Goal: Task Accomplishment & Management: Use online tool/utility

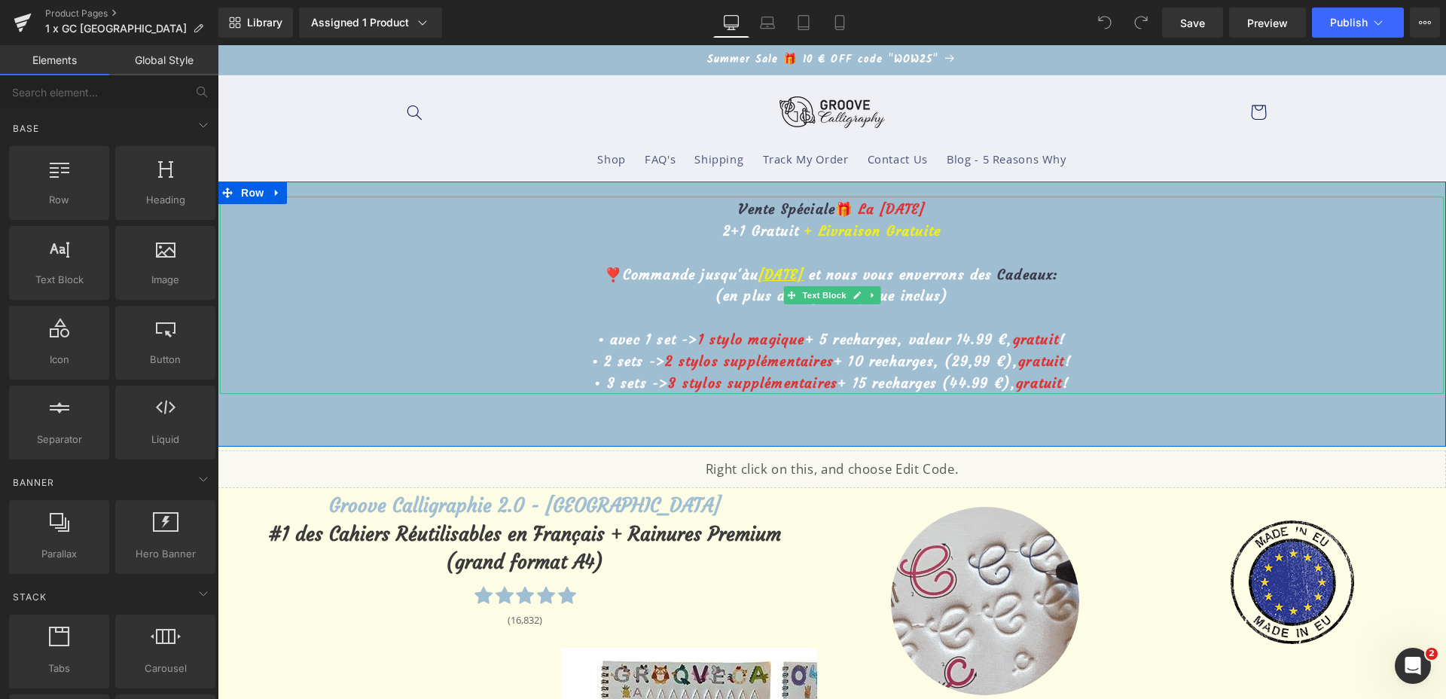
click at [758, 280] on u "28 août" at bounding box center [780, 274] width 45 height 17
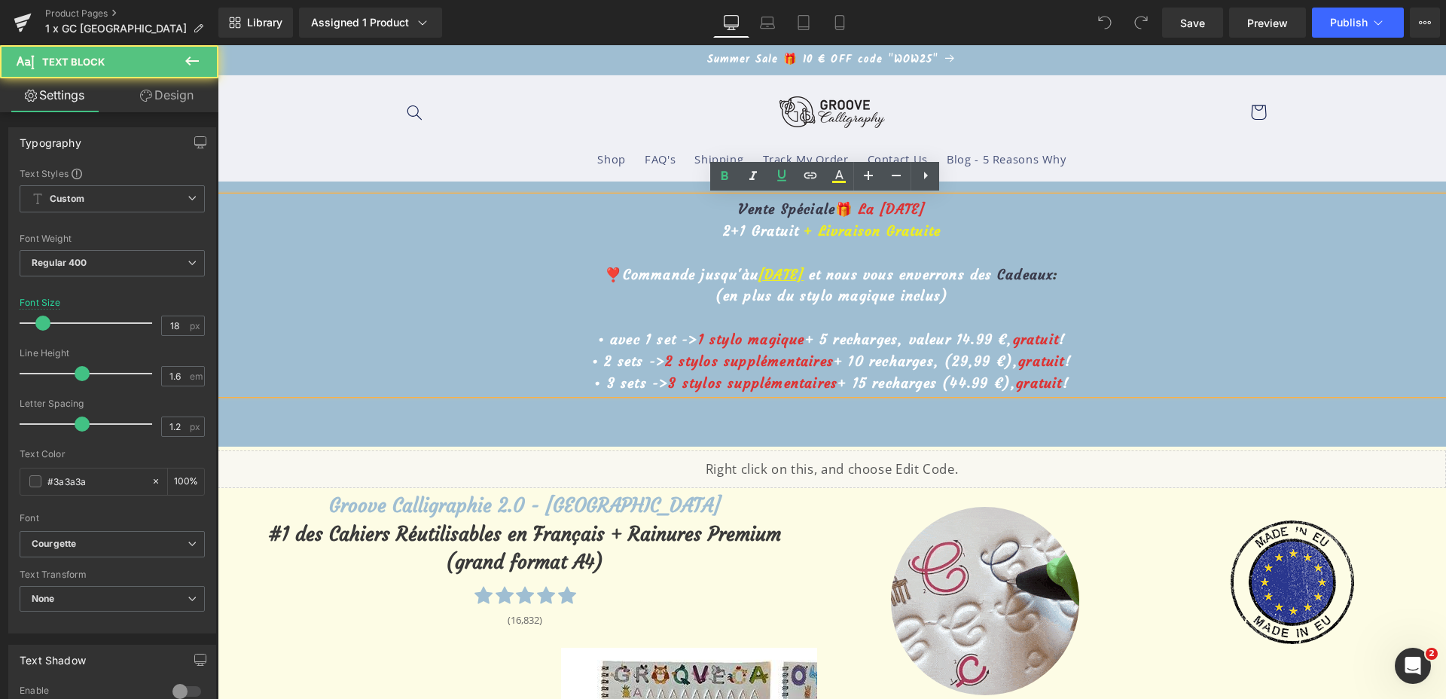
click at [771, 273] on u "28 août" at bounding box center [780, 274] width 45 height 17
click at [759, 272] on u "28 août" at bounding box center [780, 274] width 45 height 17
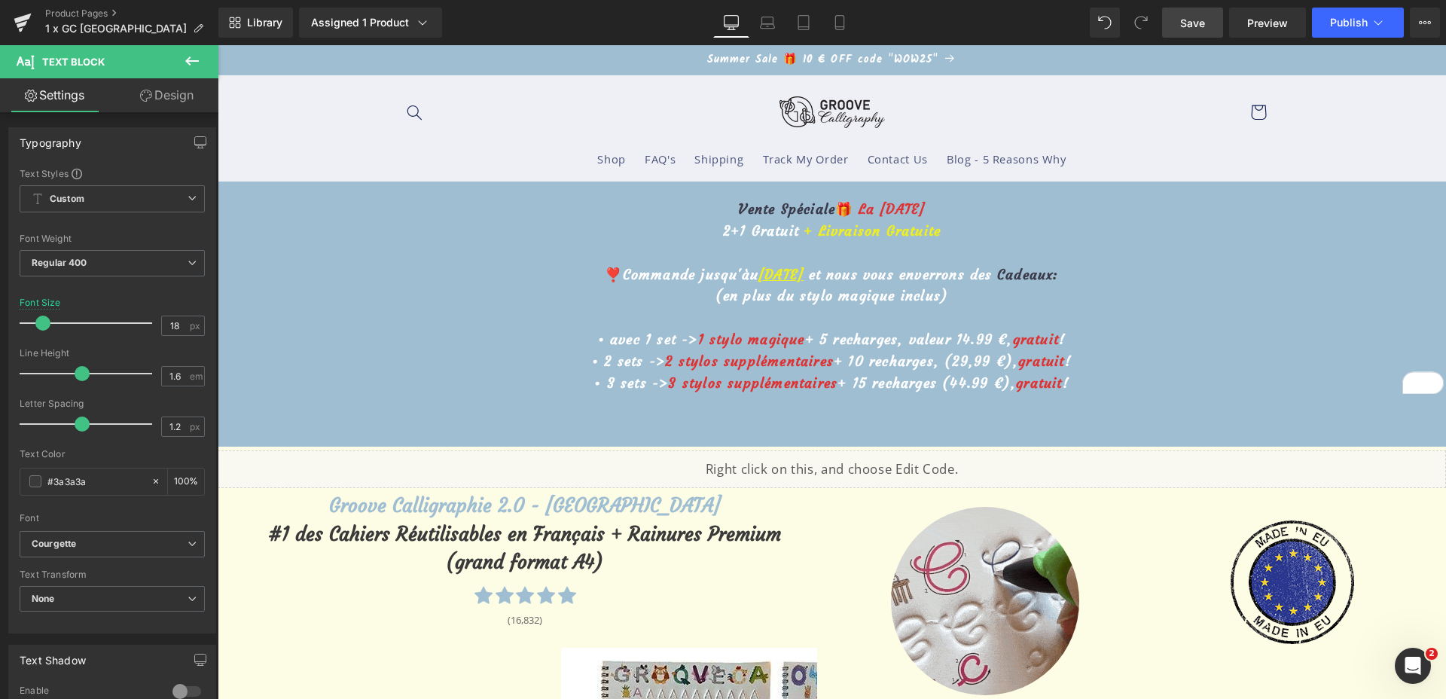
click at [1194, 34] on link "Save" at bounding box center [1192, 23] width 61 height 30
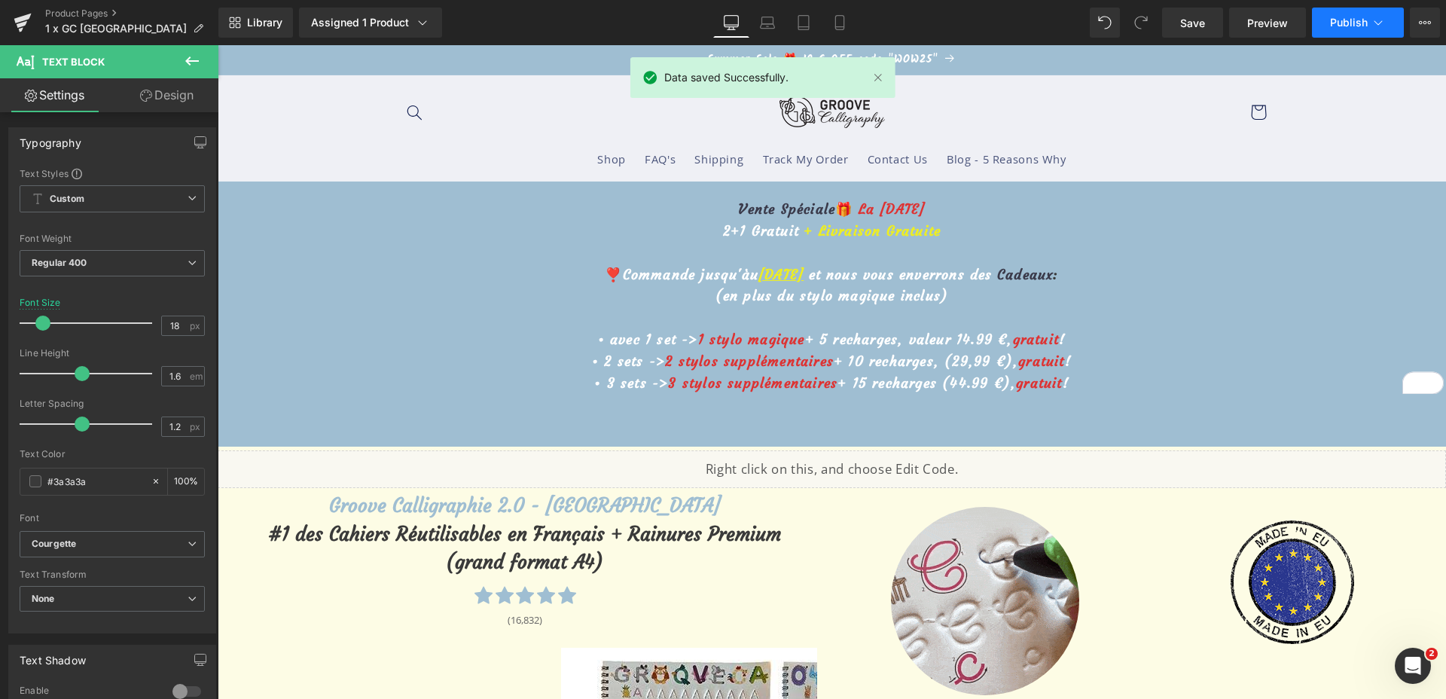
click at [1362, 21] on span "Publish" at bounding box center [1349, 23] width 38 height 12
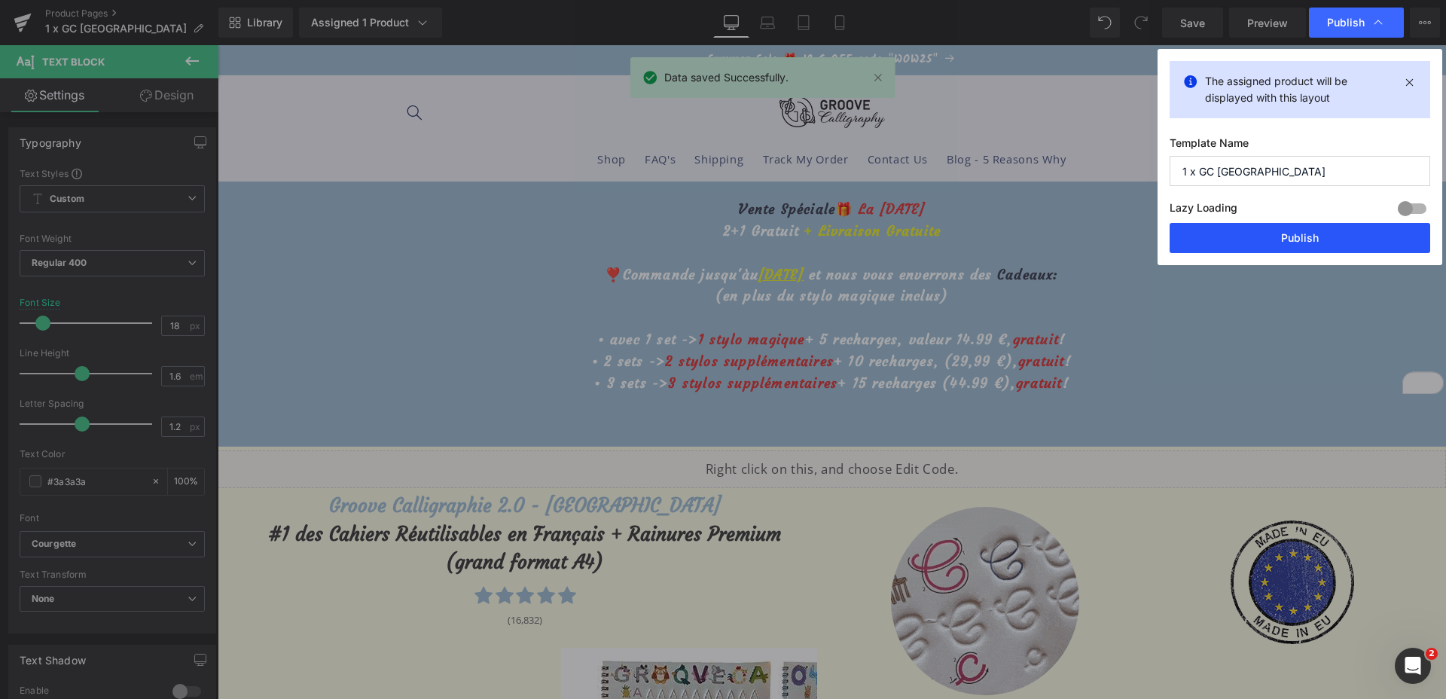
drag, startPoint x: 1312, startPoint y: 228, endPoint x: 1094, endPoint y: 186, distance: 221.7
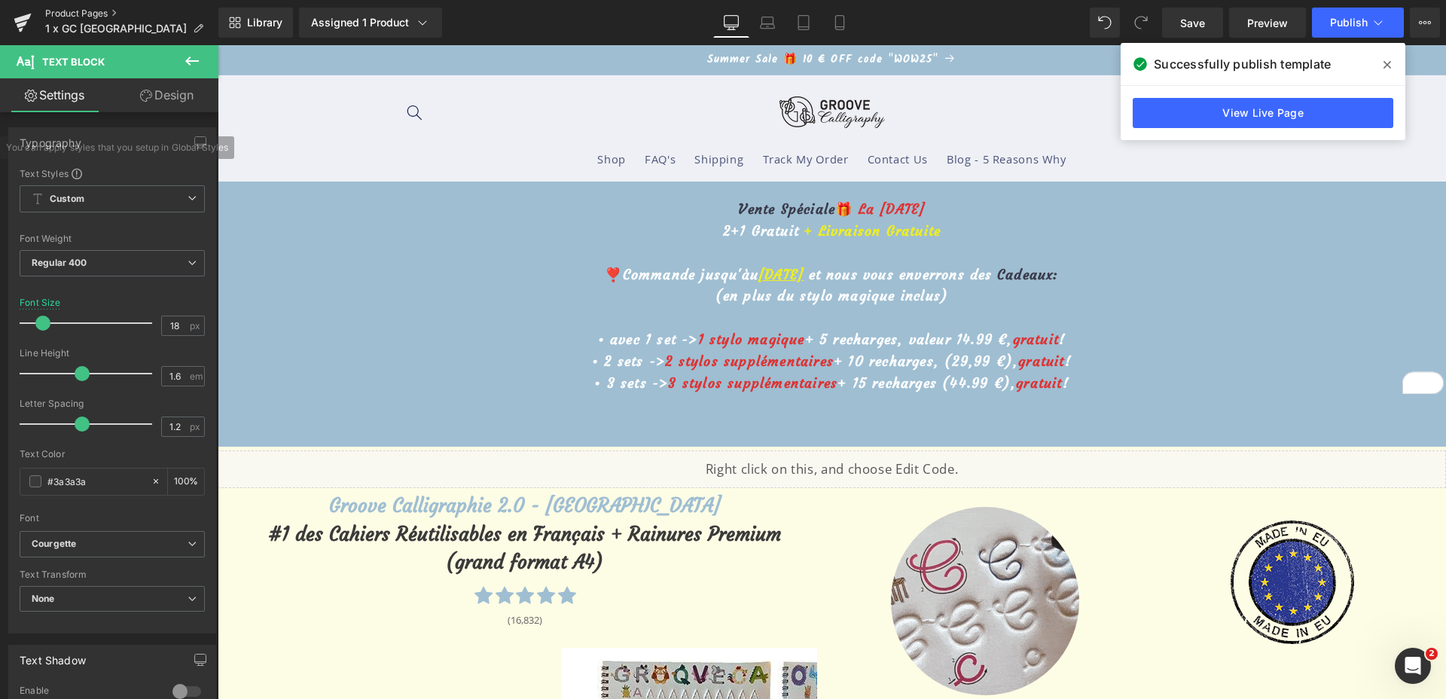
click at [60, 17] on link "Product Pages" at bounding box center [131, 14] width 173 height 12
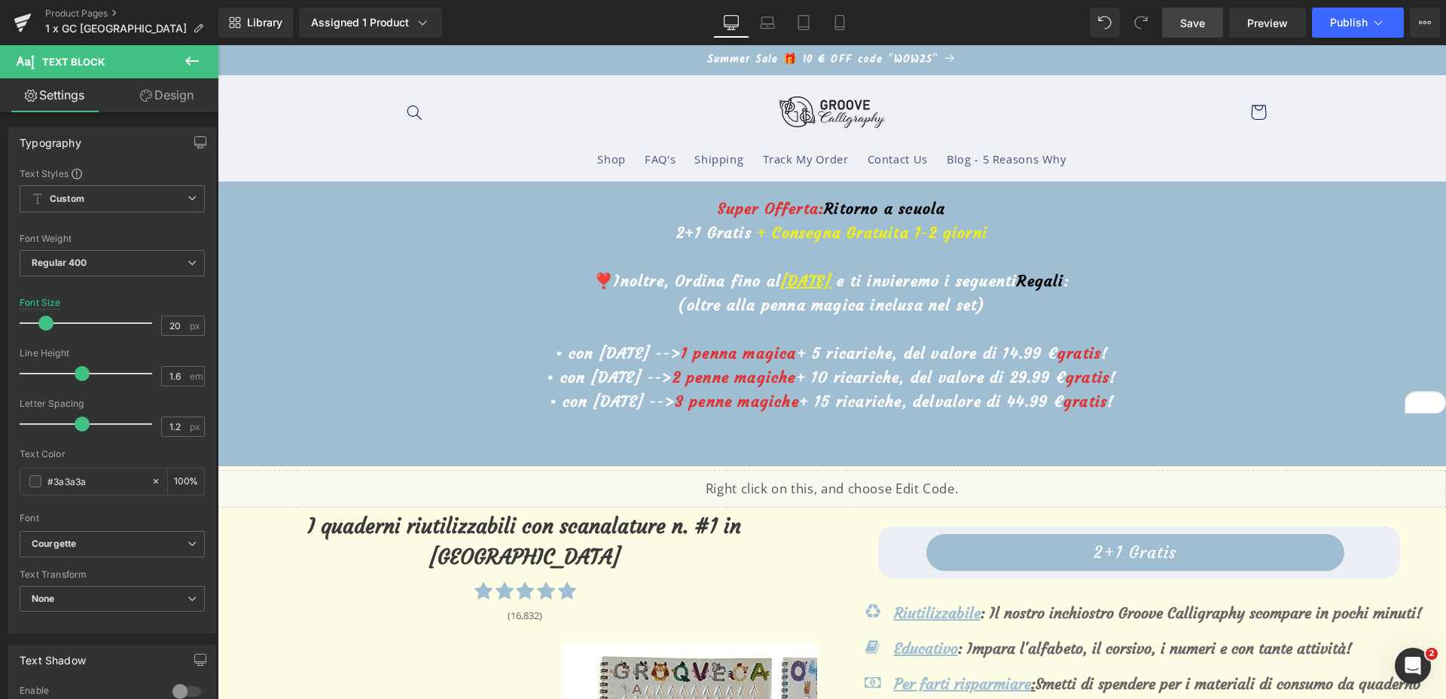
click at [1189, 17] on span "Save" at bounding box center [1192, 23] width 25 height 16
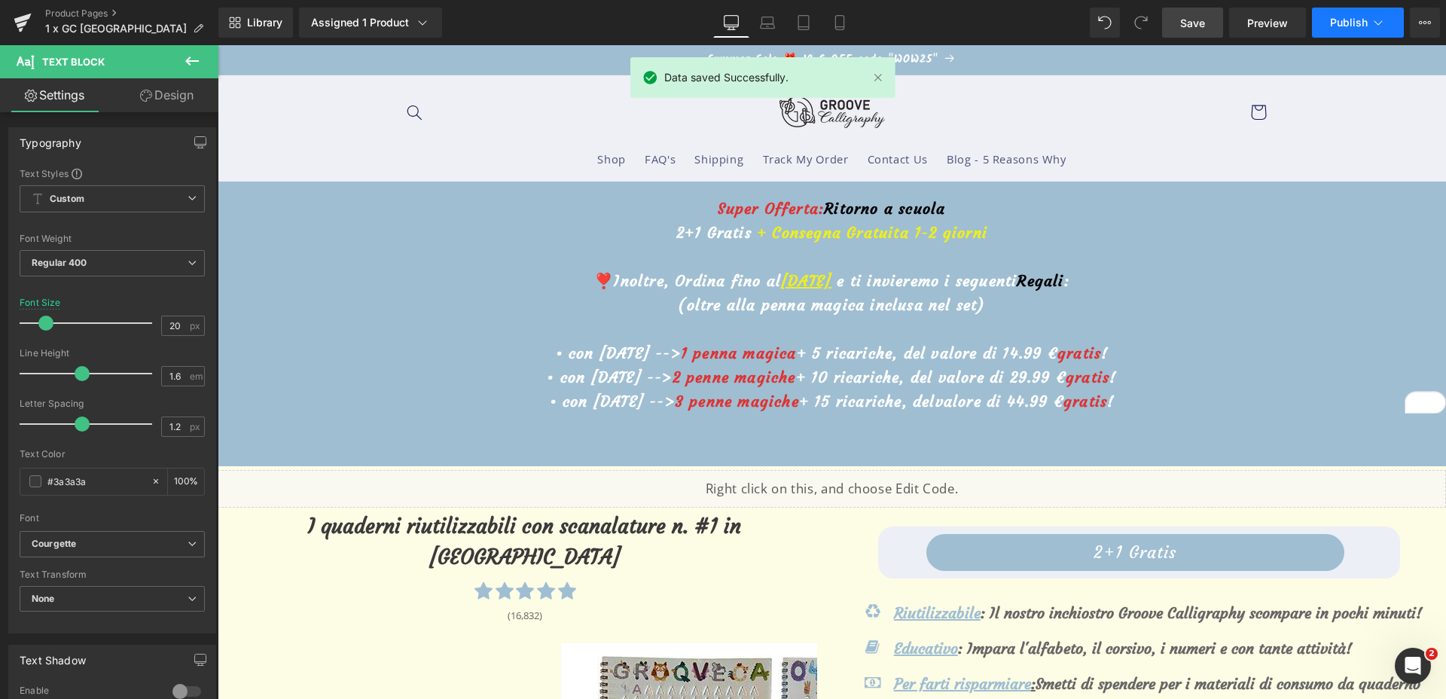
click at [1360, 8] on button "Publish" at bounding box center [1358, 23] width 92 height 30
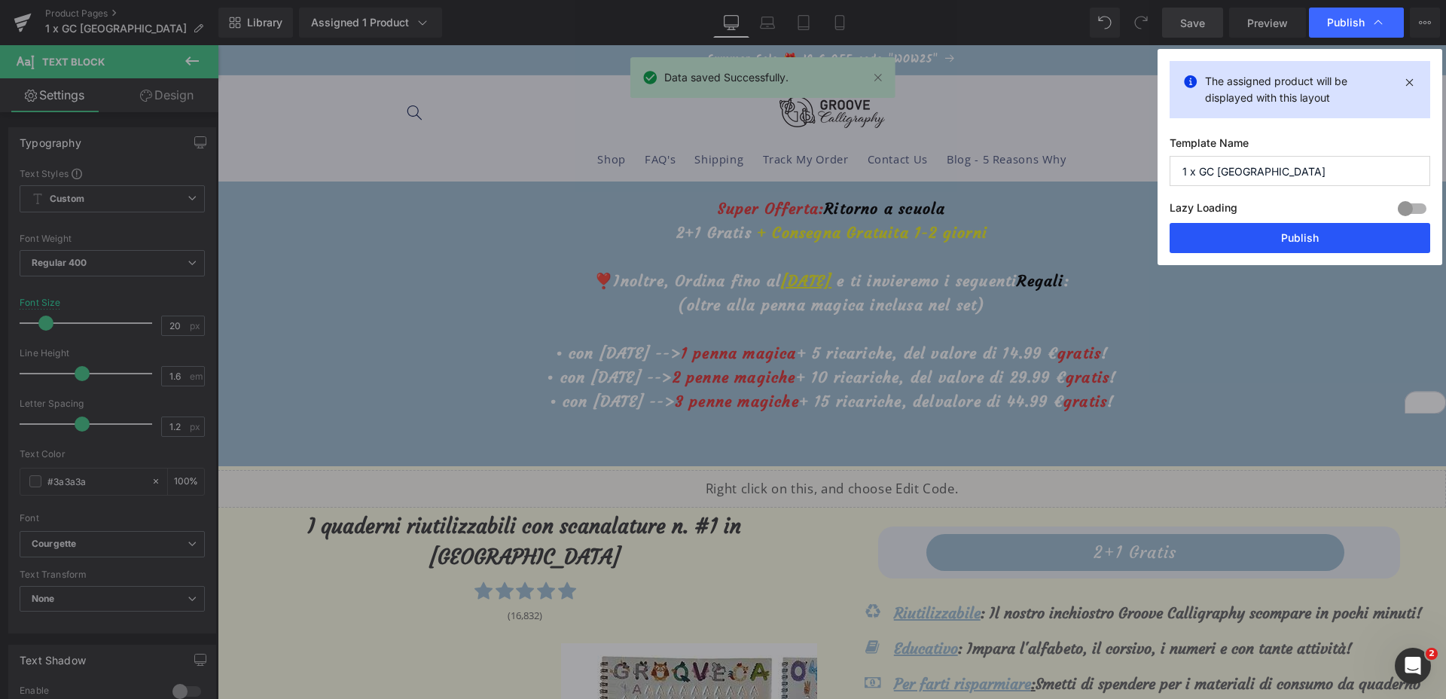
click at [667, 664] on button "Publish" at bounding box center [655, 673] width 24 height 18
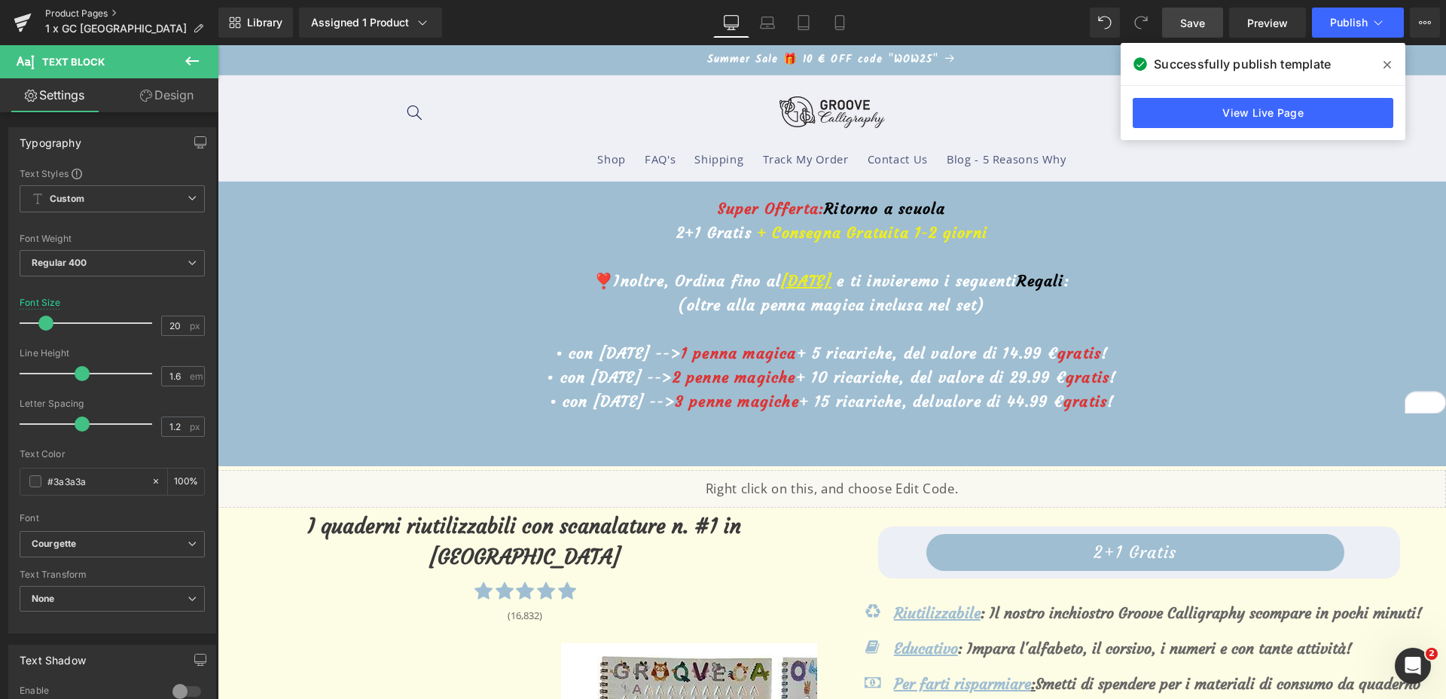
click at [75, 17] on link "Product Pages" at bounding box center [131, 14] width 173 height 12
